Goal: Transaction & Acquisition: Purchase product/service

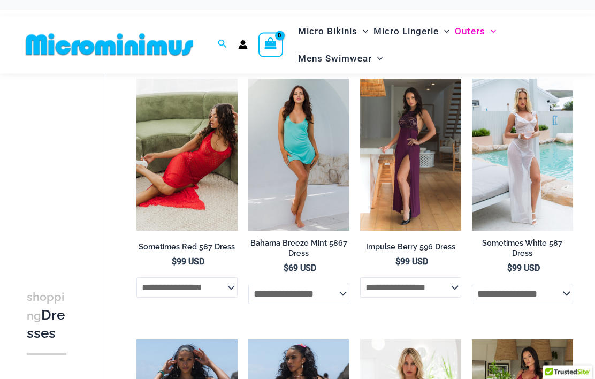
scroll to position [74, 0]
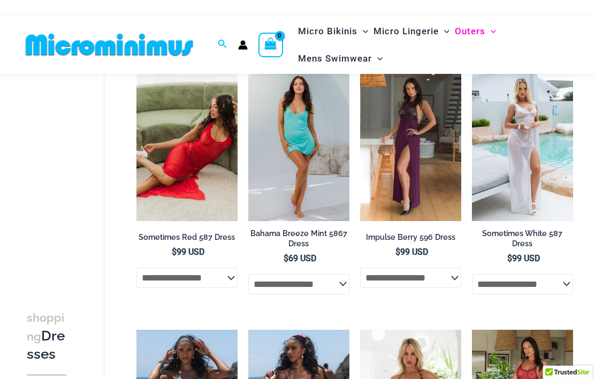
click at [159, 280] on select "**********" at bounding box center [186, 277] width 101 height 20
select select "*****"
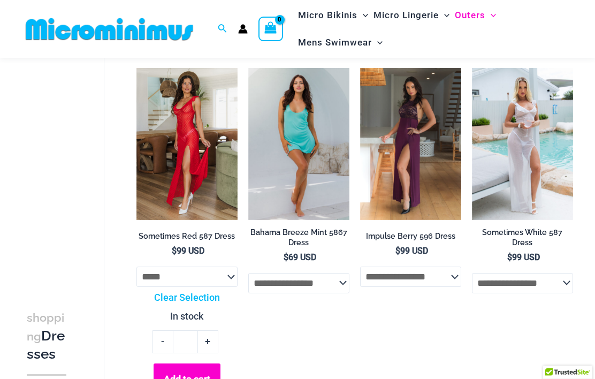
click at [136, 68] on img at bounding box center [136, 68] width 0 height 0
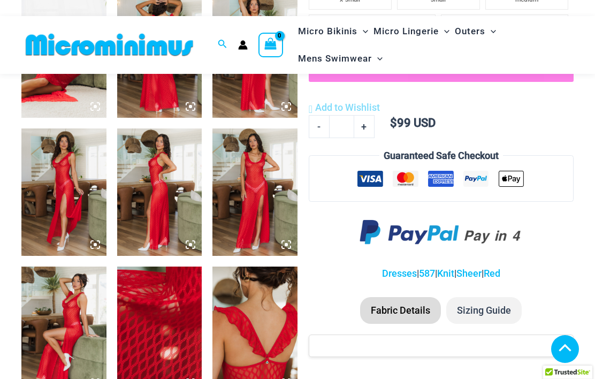
scroll to position [549, 0]
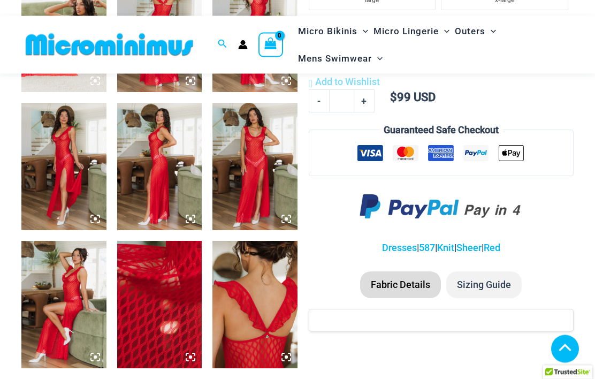
click at [177, 303] on img at bounding box center [159, 304] width 85 height 127
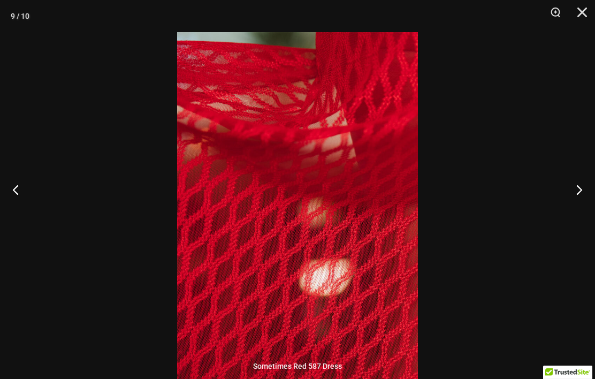
click at [581, 209] on button "Next" at bounding box center [574, 189] width 40 height 53
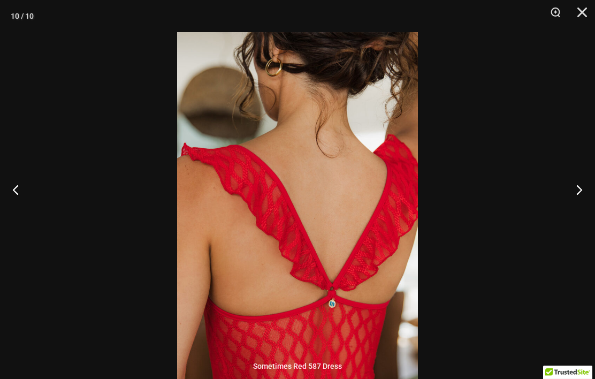
click at [571, 210] on button "Next" at bounding box center [574, 189] width 40 height 53
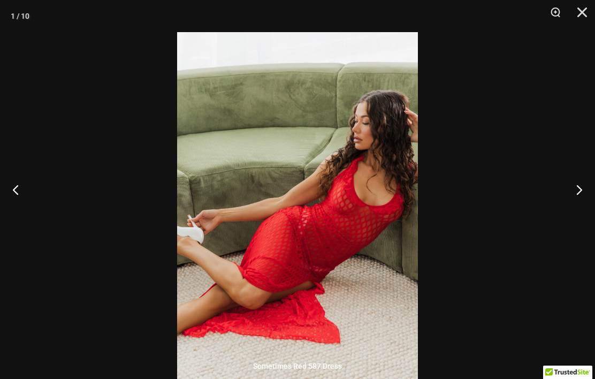
click at [573, 204] on button "Next" at bounding box center [574, 189] width 40 height 53
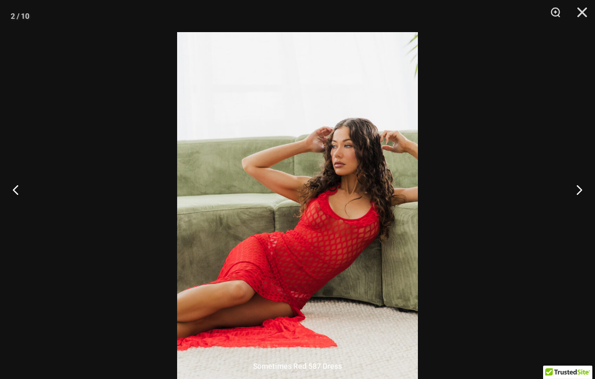
click at [574, 205] on button "Next" at bounding box center [574, 189] width 40 height 53
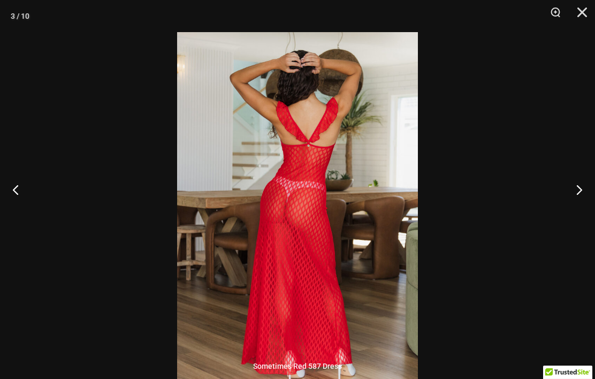
click at [576, 200] on button "Next" at bounding box center [574, 189] width 40 height 53
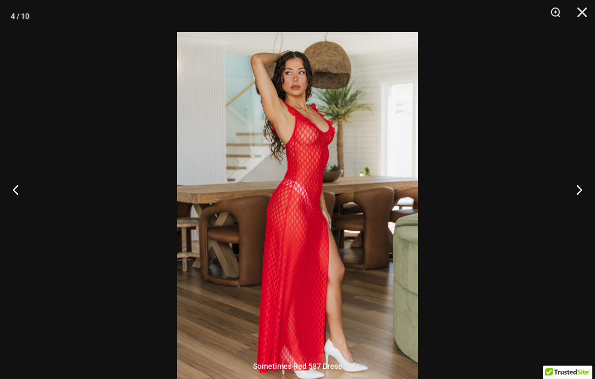
click at [578, 198] on button "Next" at bounding box center [574, 189] width 40 height 53
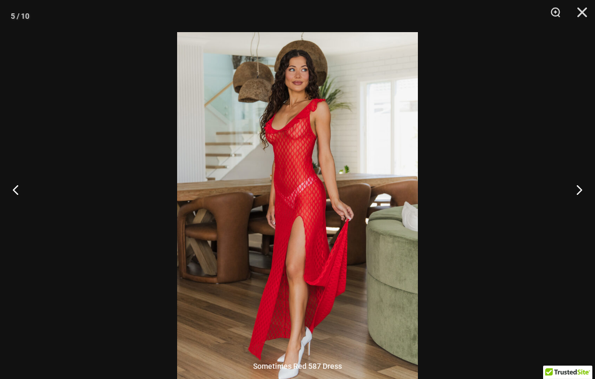
click at [577, 199] on button "Next" at bounding box center [574, 189] width 40 height 53
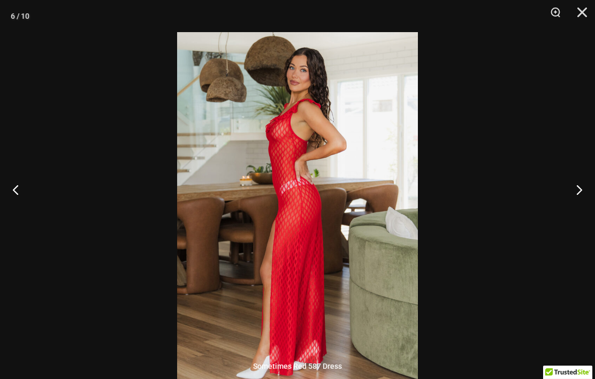
click at [576, 198] on button "Next" at bounding box center [574, 189] width 40 height 53
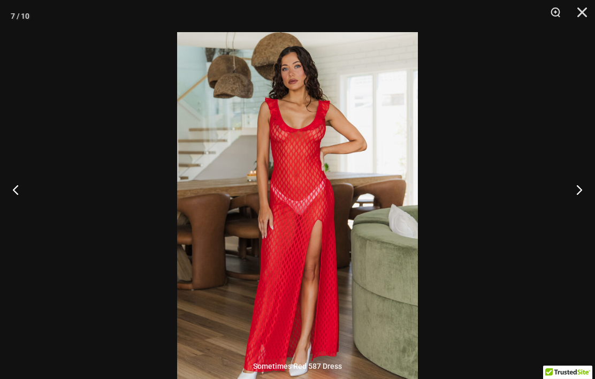
click at [575, 199] on button "Next" at bounding box center [574, 189] width 40 height 53
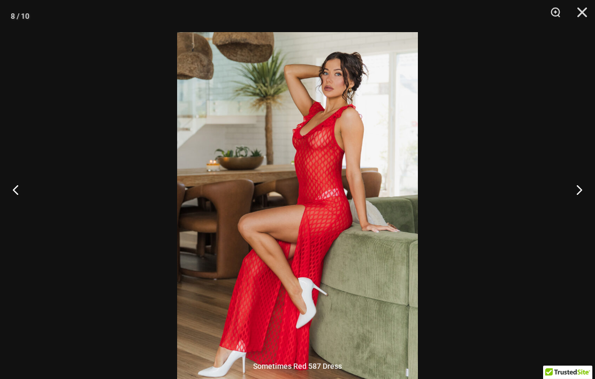
click at [575, 200] on button "Next" at bounding box center [574, 189] width 40 height 53
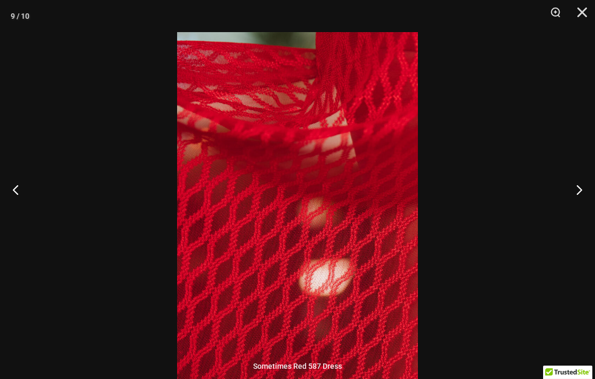
click at [576, 200] on button "Next" at bounding box center [574, 189] width 40 height 53
